Goal: Task Accomplishment & Management: Manage account settings

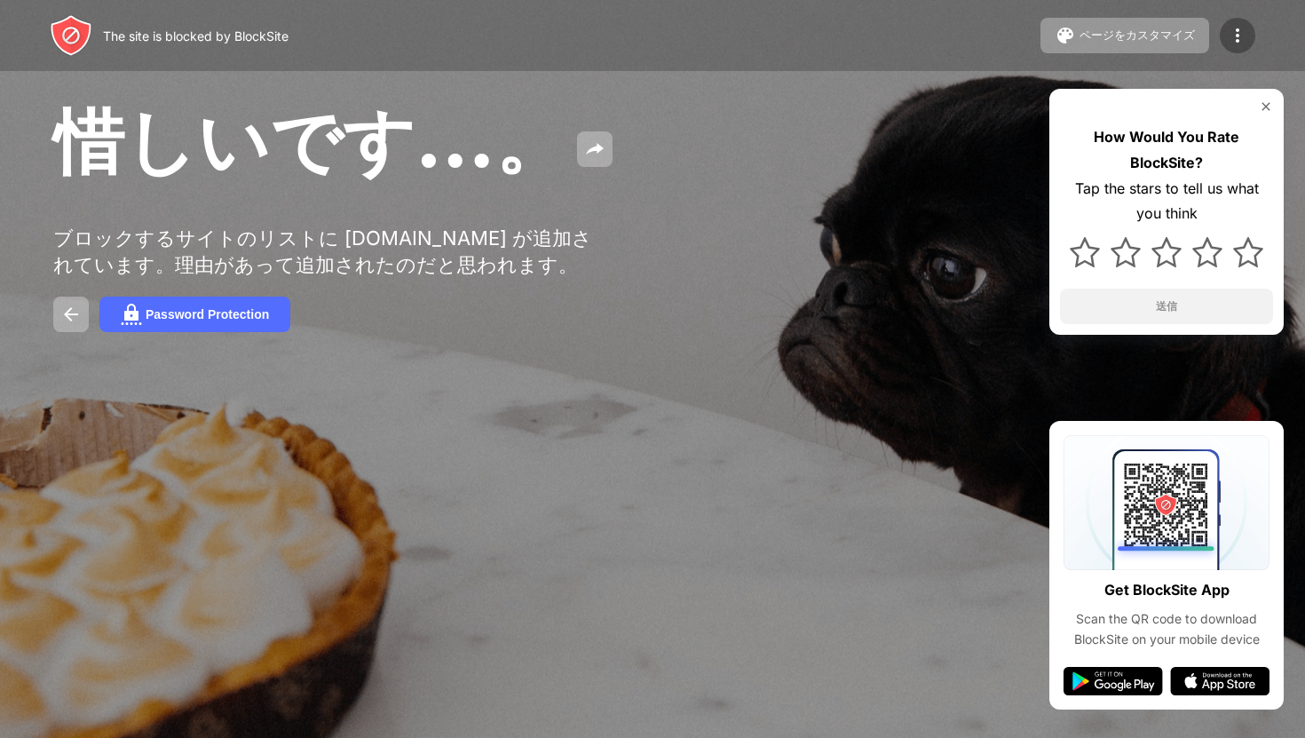
click at [1243, 30] on img at bounding box center [1237, 35] width 21 height 21
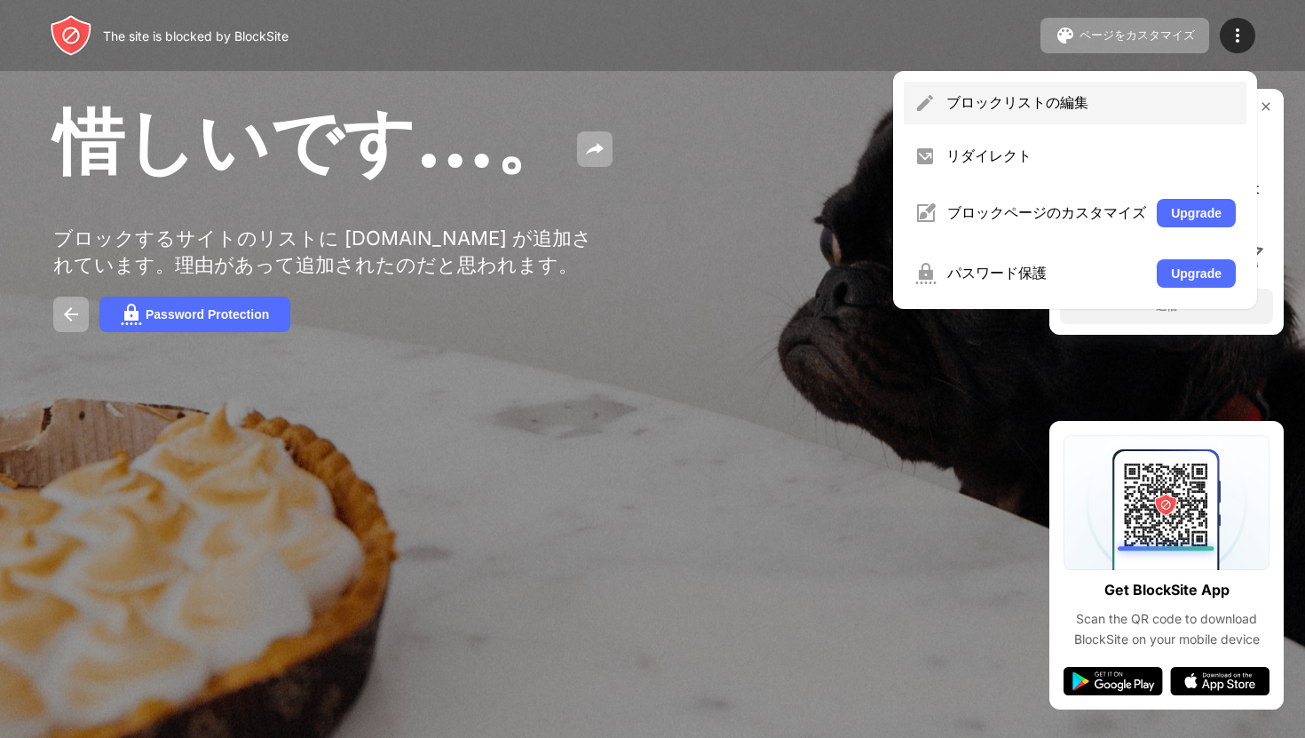
click at [1056, 102] on div "ブロックリストの編集" at bounding box center [1091, 103] width 289 height 20
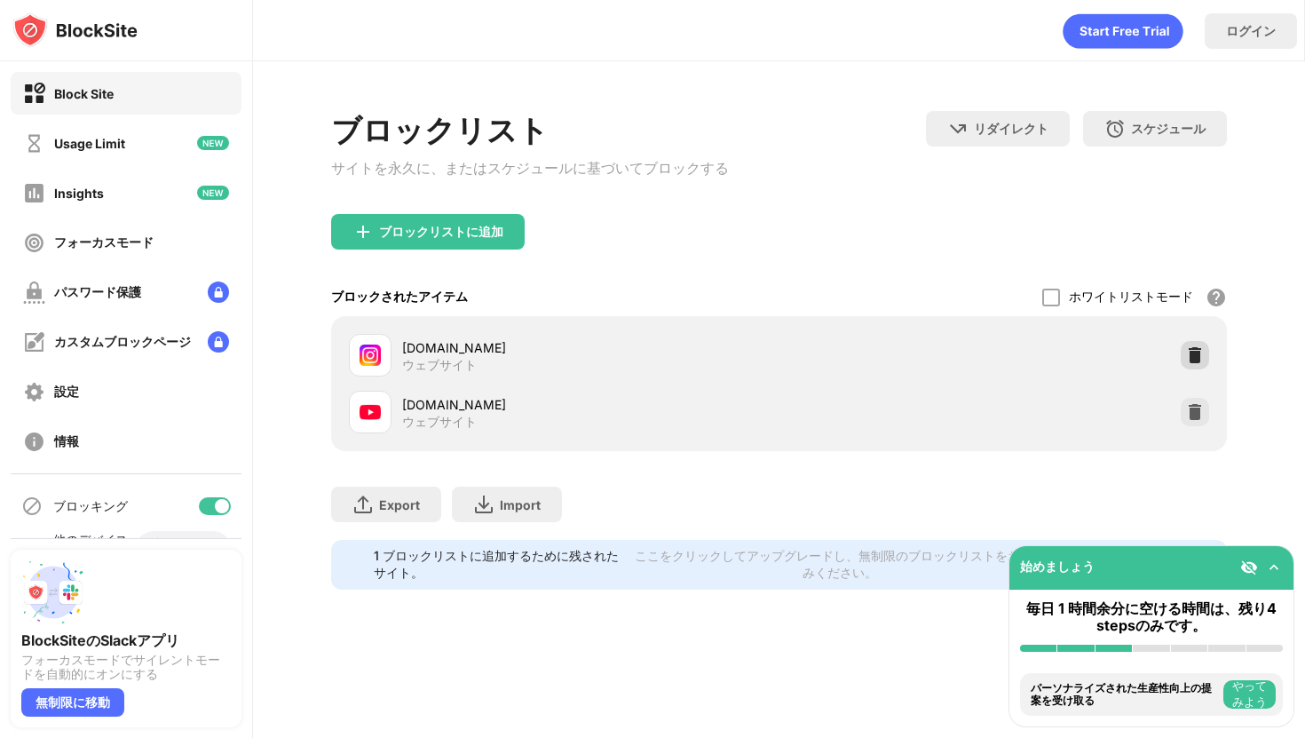
click at [1199, 362] on img at bounding box center [1195, 355] width 18 height 18
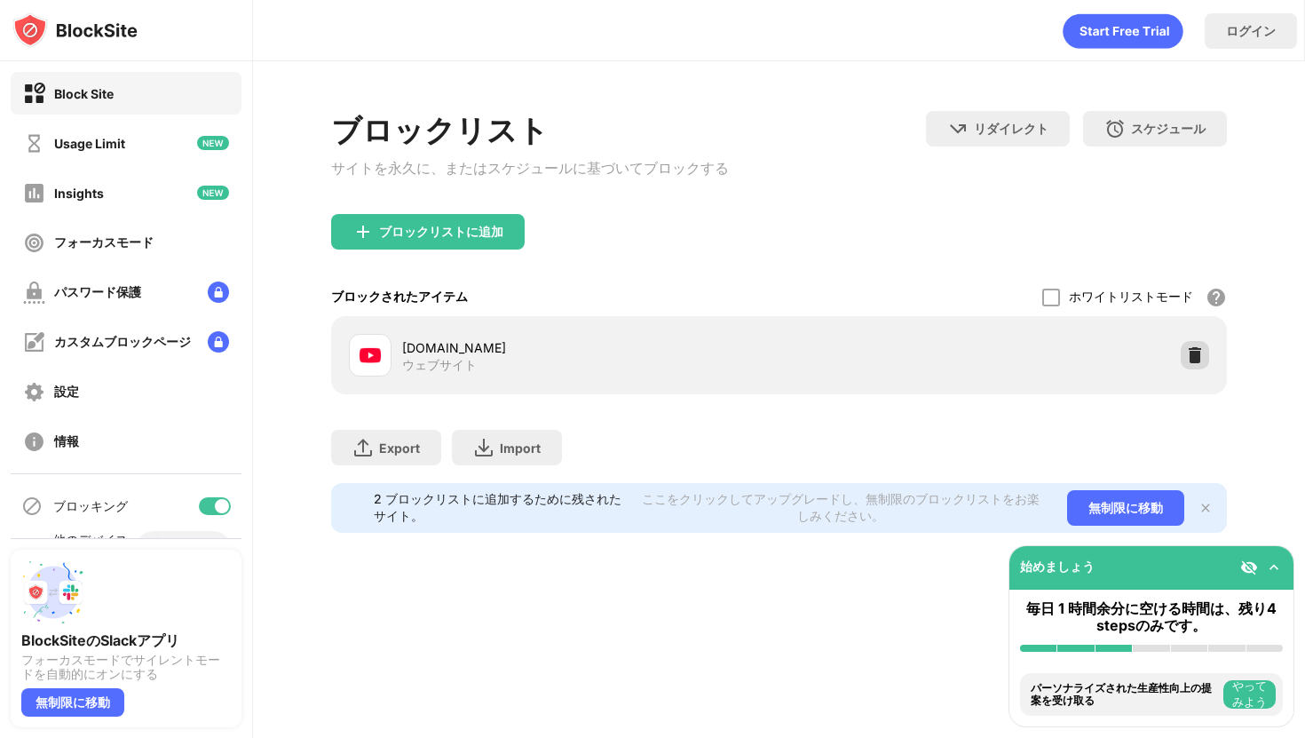
click at [1190, 369] on div at bounding box center [1195, 355] width 28 height 28
